Goal: Navigation & Orientation: Find specific page/section

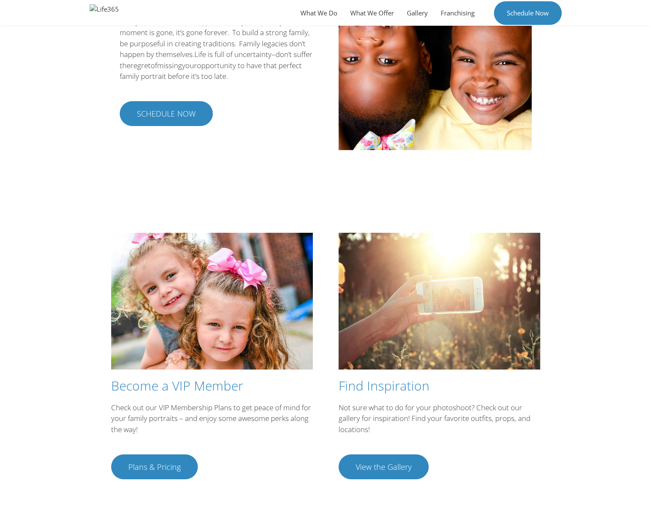
scroll to position [1274, 0]
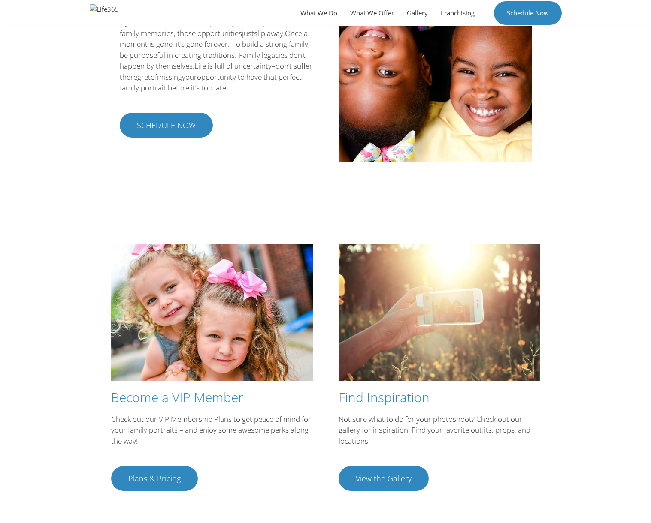
click at [380, 482] on span "View the Gallery" at bounding box center [384, 479] width 56 height 8
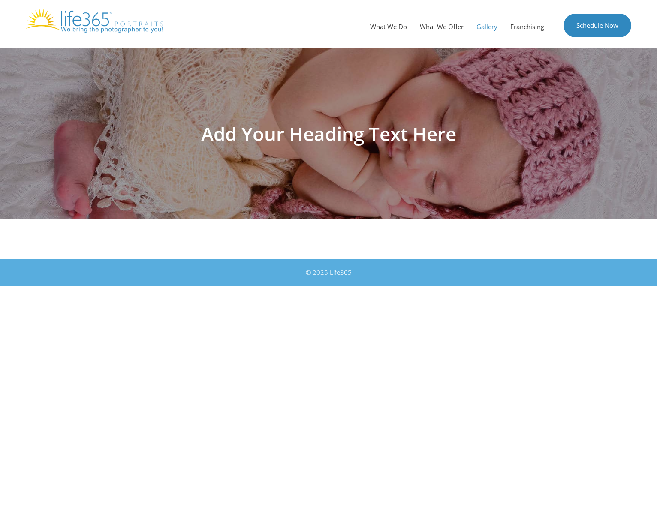
click at [289, 130] on h1 "Add Your Heading Text Here" at bounding box center [328, 133] width 480 height 19
click at [250, 286] on html "Skip to content Menu What We Do What We Offer Gallery Franchising Schedule Now …" at bounding box center [328, 143] width 657 height 286
